Goal: Information Seeking & Learning: Learn about a topic

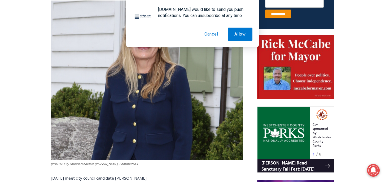
click at [206, 35] on button "Cancel" at bounding box center [211, 34] width 27 height 13
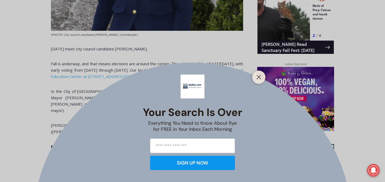
scroll to position [364, 0]
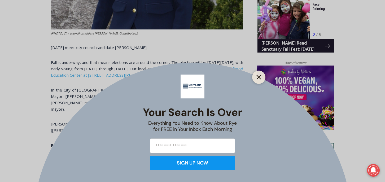
click at [260, 77] on icon "Close" at bounding box center [258, 77] width 5 height 5
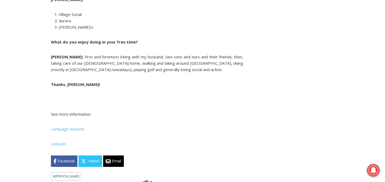
scroll to position [3759, 0]
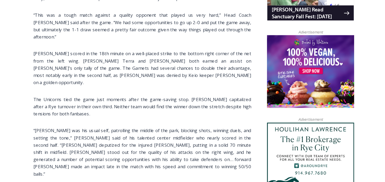
scroll to position [312, 0]
